Goal: Information Seeking & Learning: Learn about a topic

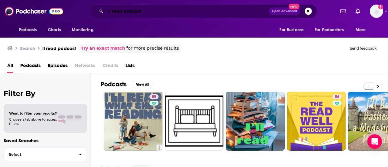
click at [152, 11] on input "ll read podcast" at bounding box center [188, 11] width 164 height 10
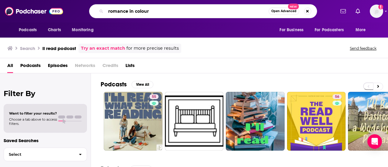
type input "romance in colour"
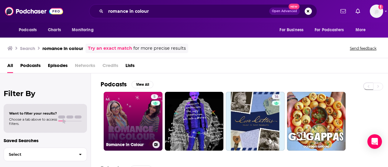
click at [141, 125] on link "5 Romance in Colour" at bounding box center [133, 121] width 59 height 59
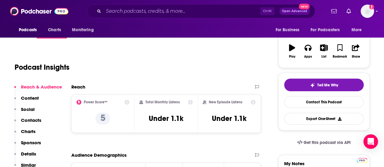
scroll to position [30, 0]
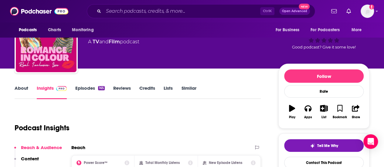
click at [88, 88] on link "Episodes 165" at bounding box center [89, 92] width 29 height 14
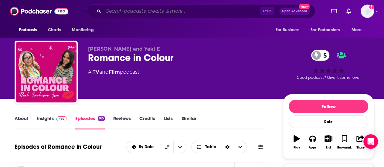
click at [140, 12] on input "Search podcasts, credits, & more..." at bounding box center [181, 11] width 157 height 10
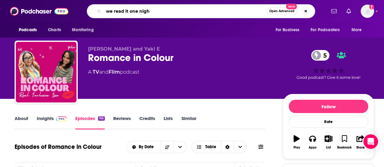
type input "we read it one night"
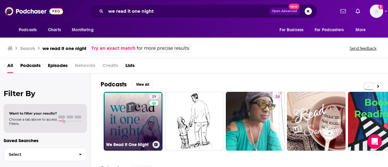
click at [131, 124] on link "29 We Read It One Night" at bounding box center [133, 121] width 59 height 59
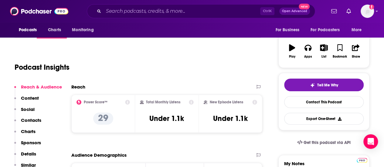
scroll to position [61, 0]
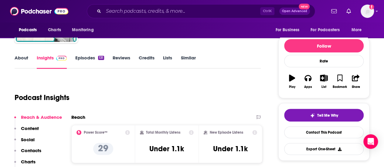
click at [95, 60] on link "Episodes 131" at bounding box center [89, 62] width 29 height 14
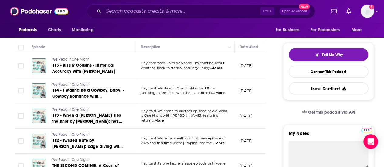
scroll to position [212, 0]
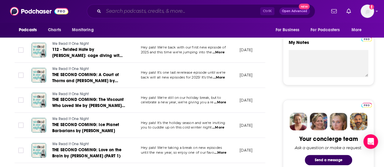
click at [129, 11] on input "Search podcasts, credits, & more..." at bounding box center [181, 11] width 157 height 10
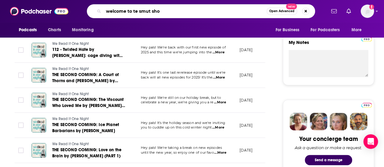
type input "welcome to te smut show"
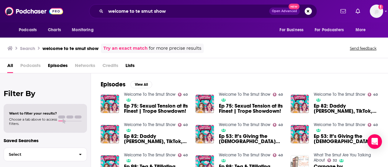
click at [62, 65] on span "Episodes" at bounding box center [58, 67] width 20 height 12
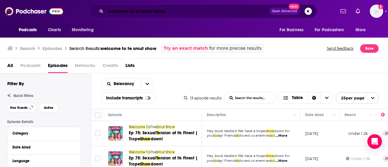
click at [137, 12] on input "welcome to te smut show" at bounding box center [188, 11] width 164 height 10
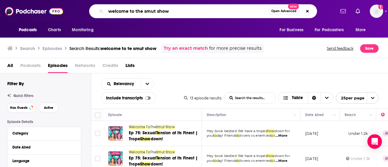
type input "welcome to the smut show"
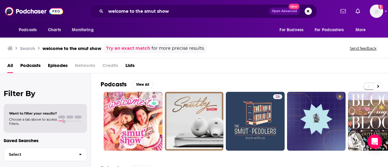
click at [29, 66] on span "Podcasts" at bounding box center [30, 67] width 20 height 12
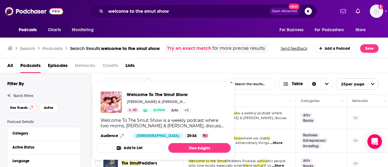
click at [137, 119] on div "Welcome To The Smut Show is a weekly podcast where two moms, [PERSON_NAME] & [P…" at bounding box center [163, 123] width 125 height 11
click at [138, 96] on span "Welcome To The Smut Show" at bounding box center [159, 95] width 65 height 6
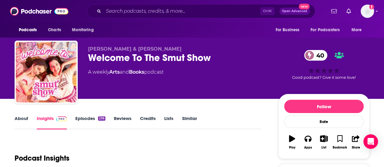
scroll to position [30, 0]
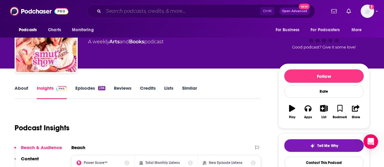
click at [129, 14] on input "Search podcasts, credits, & more..." at bounding box center [181, 11] width 157 height 10
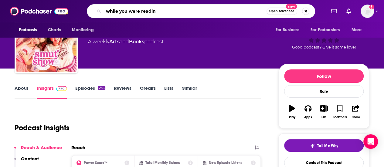
type input "while you were reading"
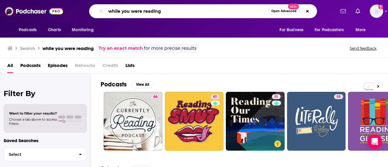
click at [193, 14] on input "while you were reading" at bounding box center [187, 11] width 163 height 10
type input "while you were reading [PERSON_NAME]"
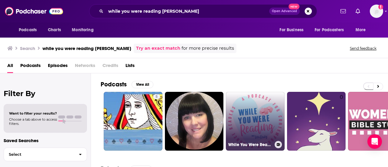
click at [235, 109] on link "While You Were Reading: A podcast for contemporary romance readers" at bounding box center [255, 121] width 59 height 59
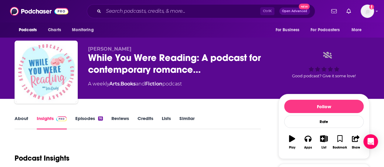
scroll to position [121, 0]
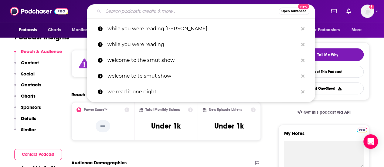
click at [133, 12] on input "Search podcasts, credits, & more..." at bounding box center [190, 11] width 175 height 10
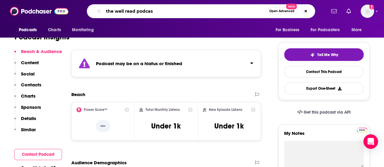
type input "the well read podcast"
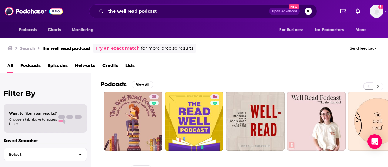
click at [377, 84] on icon at bounding box center [378, 86] width 2 height 4
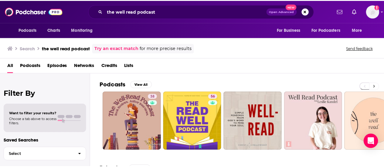
scroll to position [0, 269]
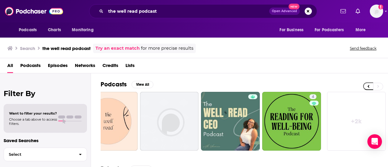
click at [195, 5] on div "the well read podcast Open Advanced New" at bounding box center [203, 11] width 228 height 14
click at [191, 12] on input "the well read podcast" at bounding box center [188, 11] width 164 height 10
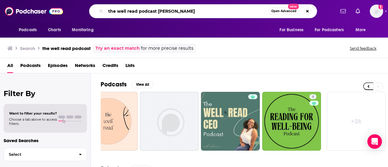
type input "the well read podcast [PERSON_NAME]"
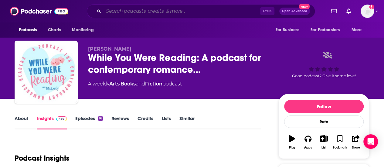
click at [152, 12] on input "Search podcasts, credits, & more..." at bounding box center [181, 11] width 157 height 10
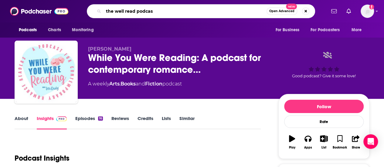
type input "the well read podcast"
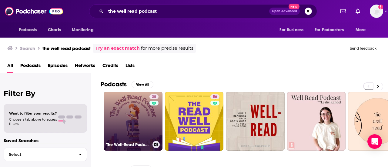
click at [110, 102] on link "38 The Well-Read Podcast" at bounding box center [133, 121] width 59 height 59
